Goal: Task Accomplishment & Management: Use online tool/utility

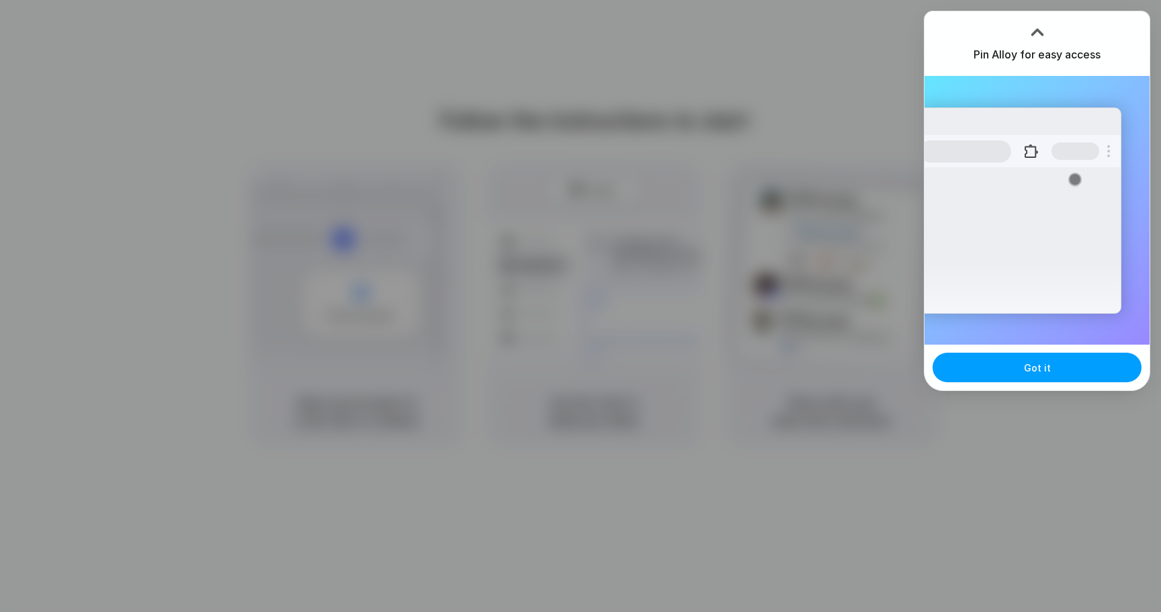
click at [1025, 363] on span "Got it" at bounding box center [1037, 368] width 27 height 14
